Goal: Task Accomplishment & Management: Manage account settings

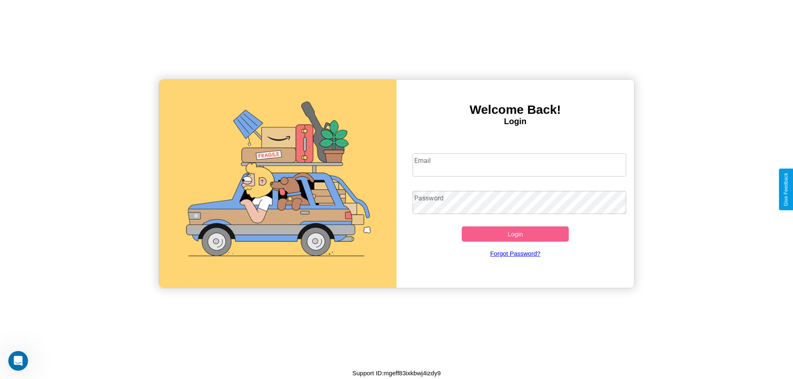
click at [519, 165] on input "Email" at bounding box center [519, 165] width 214 height 23
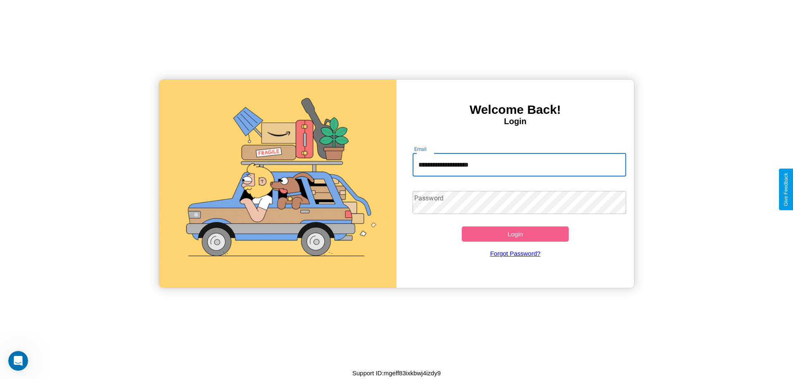
type input "**********"
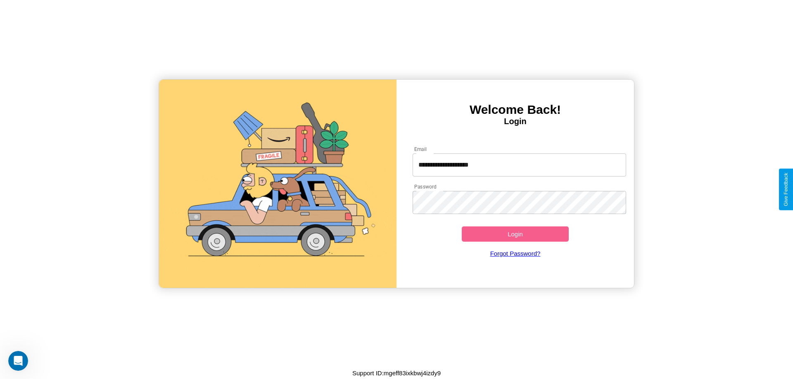
click at [515, 234] on button "Login" at bounding box center [515, 234] width 107 height 15
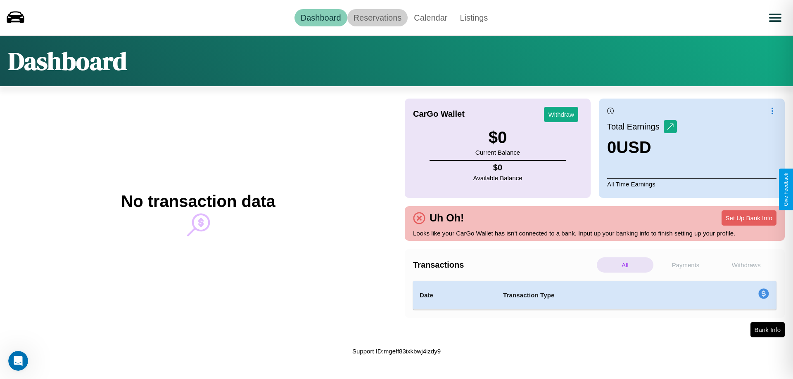
click at [377, 17] on link "Reservations" at bounding box center [377, 17] width 61 height 17
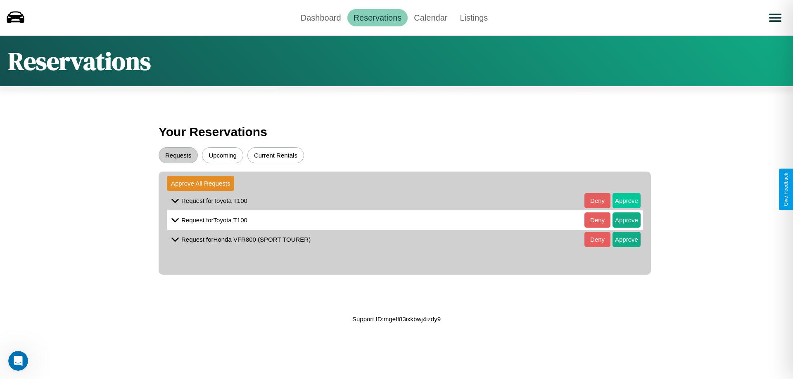
click at [620, 201] on button "Approve" at bounding box center [626, 200] width 28 height 15
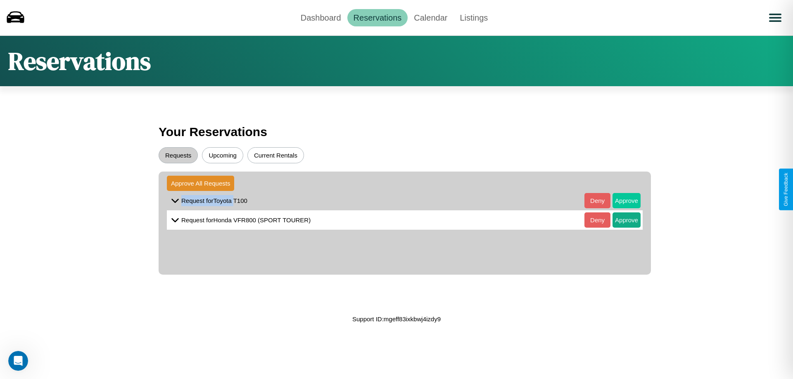
click at [620, 201] on button "Approve" at bounding box center [626, 200] width 28 height 15
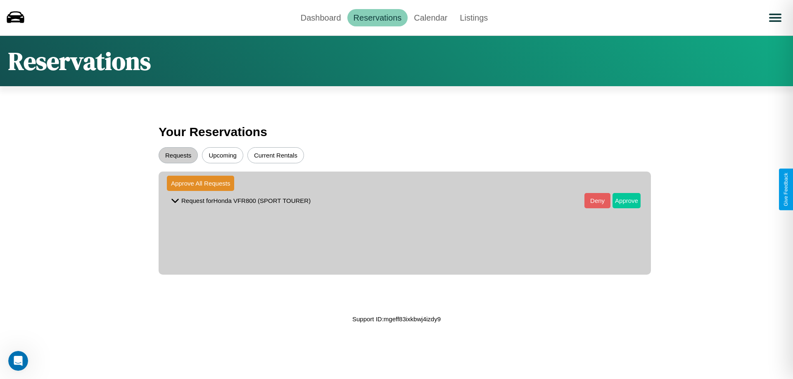
click at [620, 201] on button "Approve" at bounding box center [626, 200] width 28 height 15
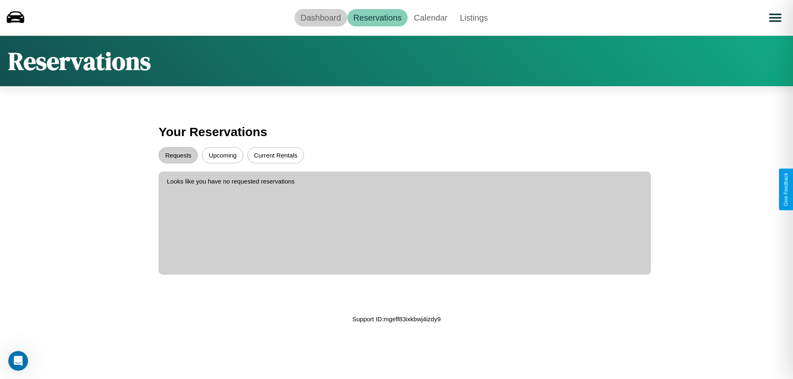
click at [320, 17] on link "Dashboard" at bounding box center [320, 17] width 53 height 17
